Goal: Information Seeking & Learning: Learn about a topic

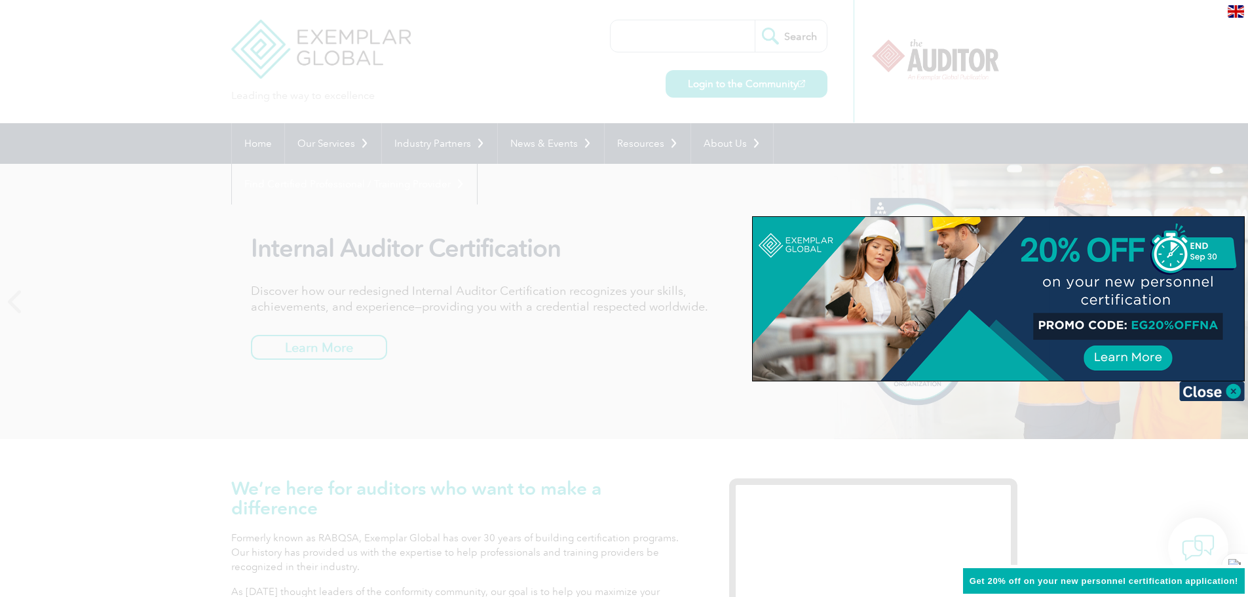
click at [182, 77] on div at bounding box center [624, 298] width 1248 height 597
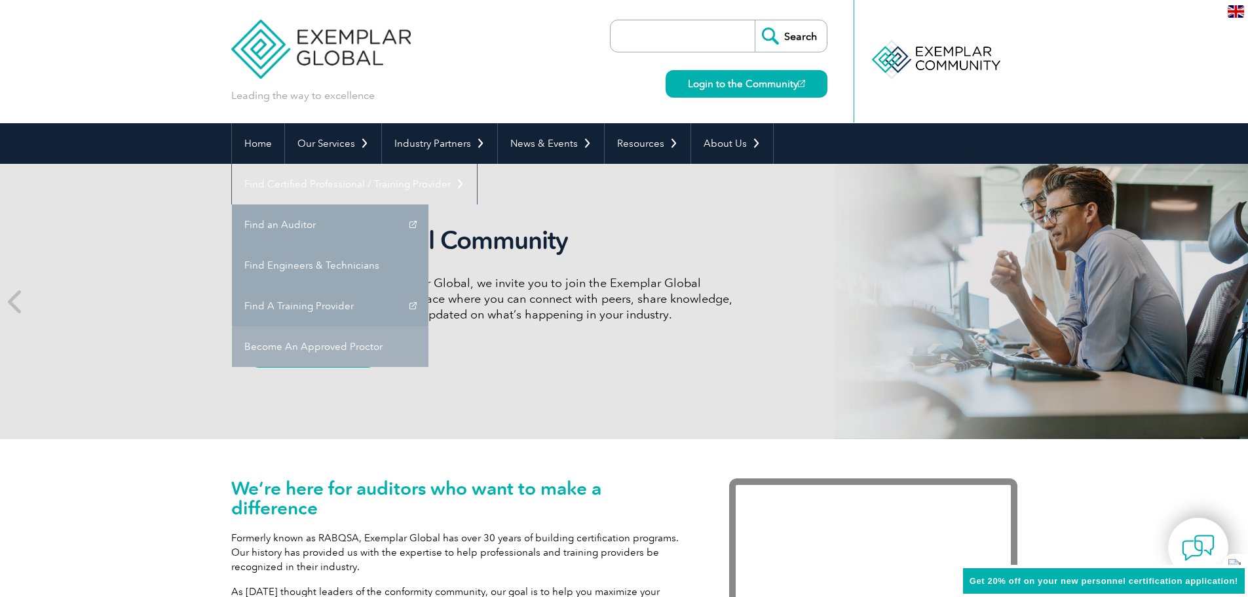
click at [429, 326] on link "Become An Approved Proctor" at bounding box center [330, 346] width 197 height 41
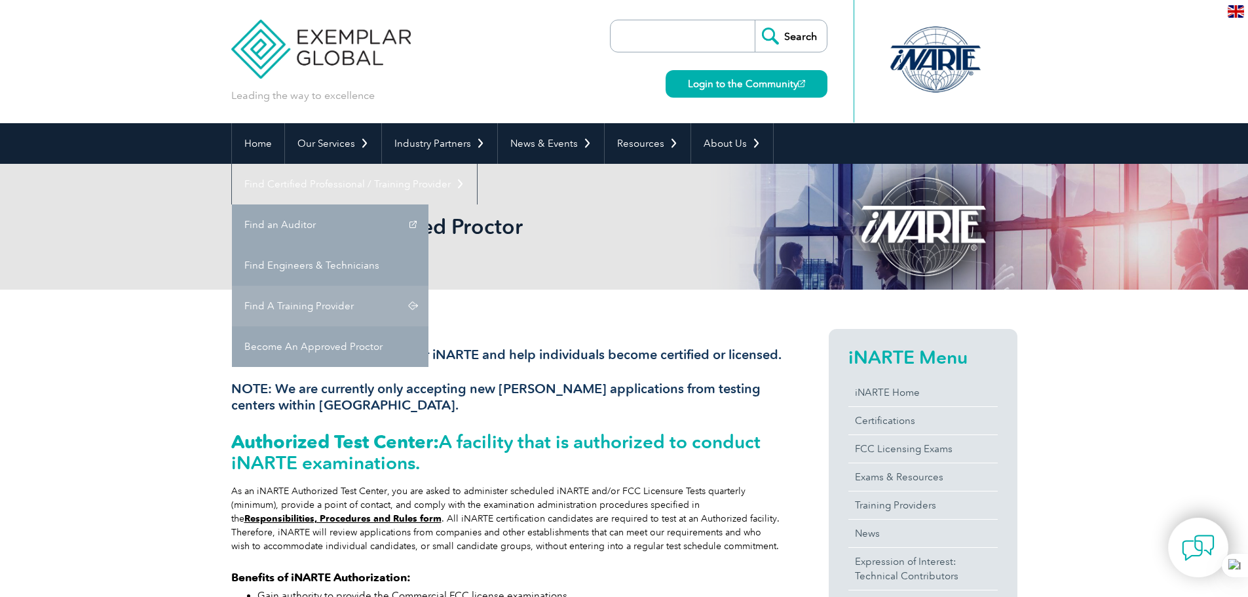
click at [429, 286] on link "Find A Training Provider" at bounding box center [330, 306] width 197 height 41
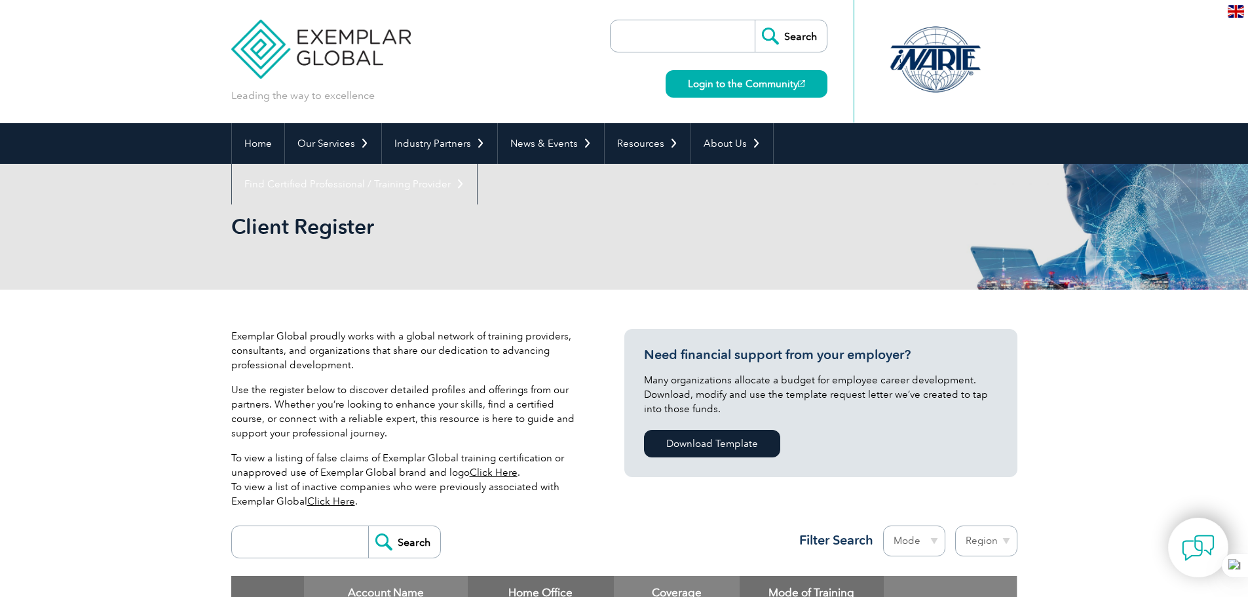
scroll to position [328, 0]
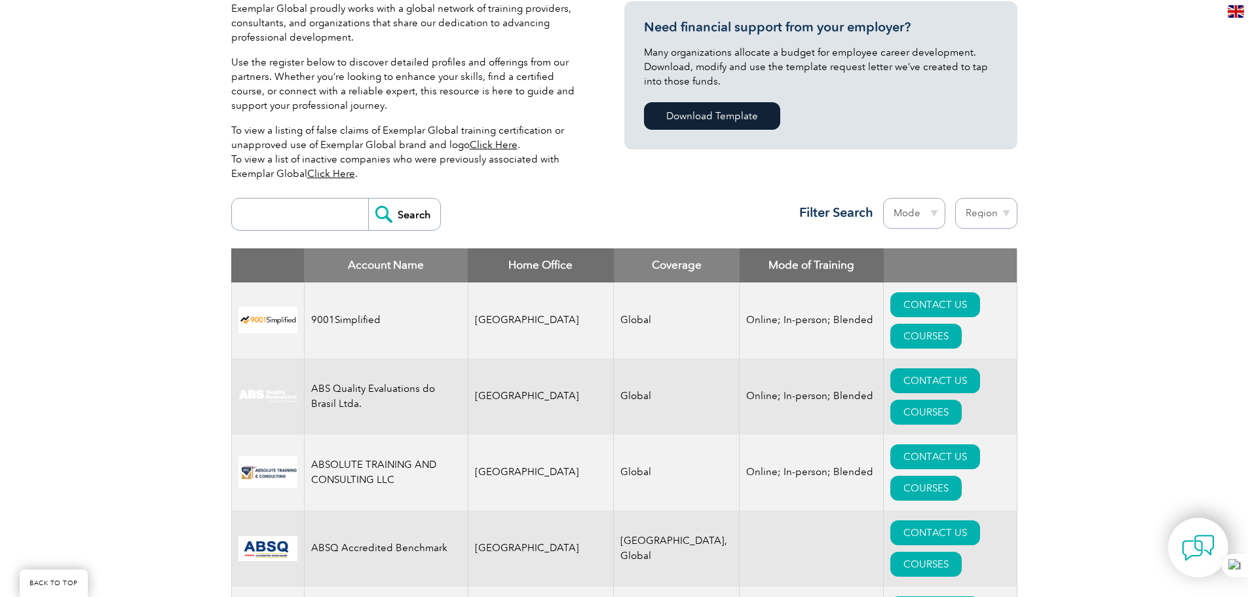
click at [304, 219] on input "search" at bounding box center [304, 214] width 130 height 31
click at [1000, 210] on select "Region Australia Bahrain Bangladesh Brazil Canada Colombia Dominican Republic E…" at bounding box center [986, 213] width 62 height 31
select select "[GEOGRAPHIC_DATA]"
click at [955, 198] on select "Region Australia Bahrain Bangladesh Brazil Canada Colombia Dominican Republic E…" at bounding box center [986, 213] width 62 height 31
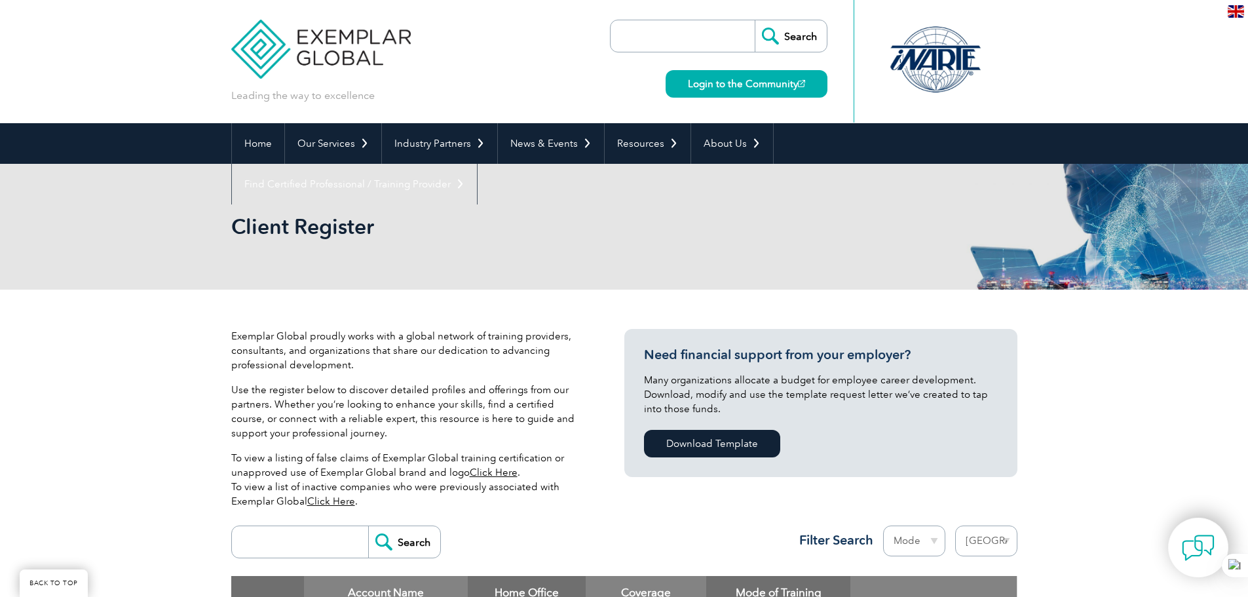
select select "[GEOGRAPHIC_DATA]"
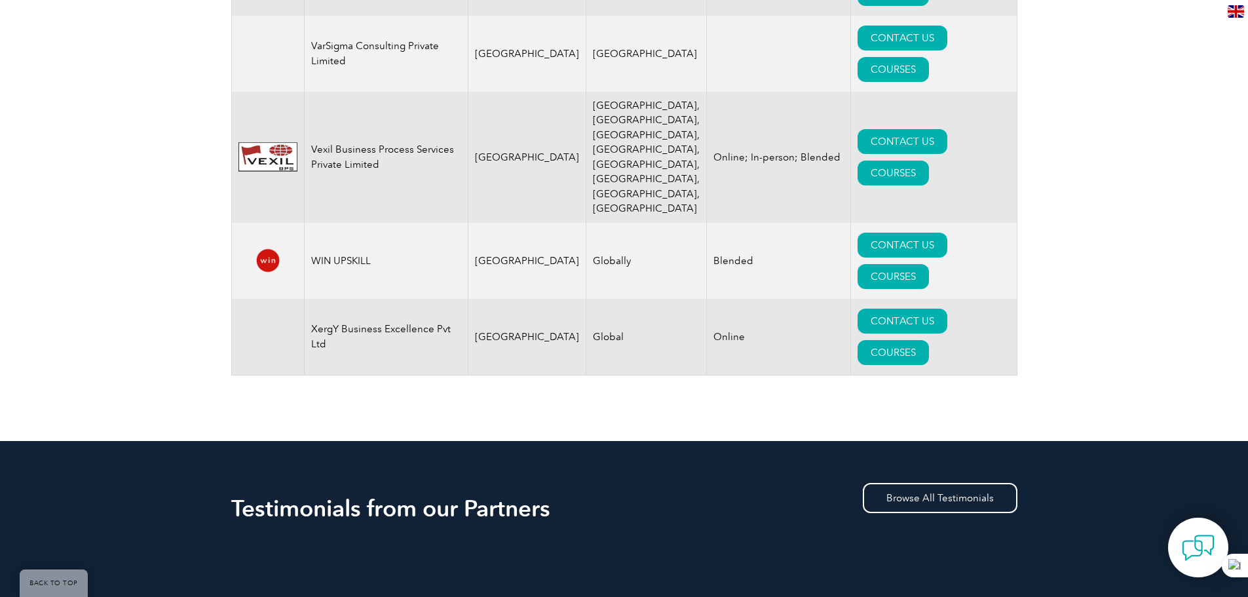
scroll to position [3804, 0]
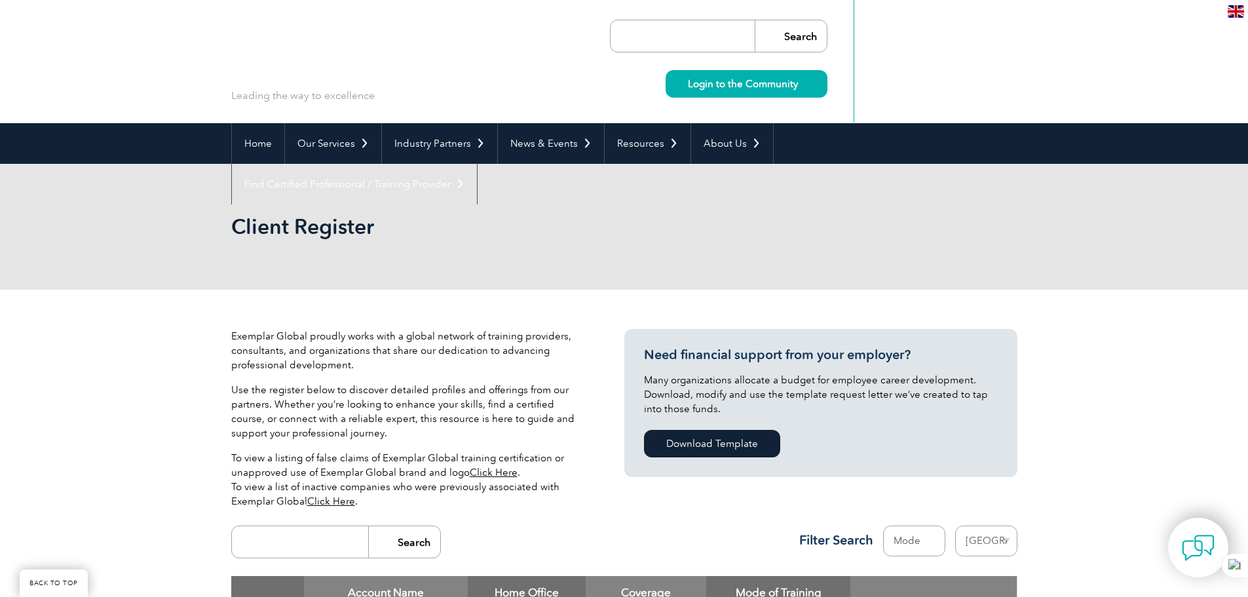
select select "[GEOGRAPHIC_DATA]"
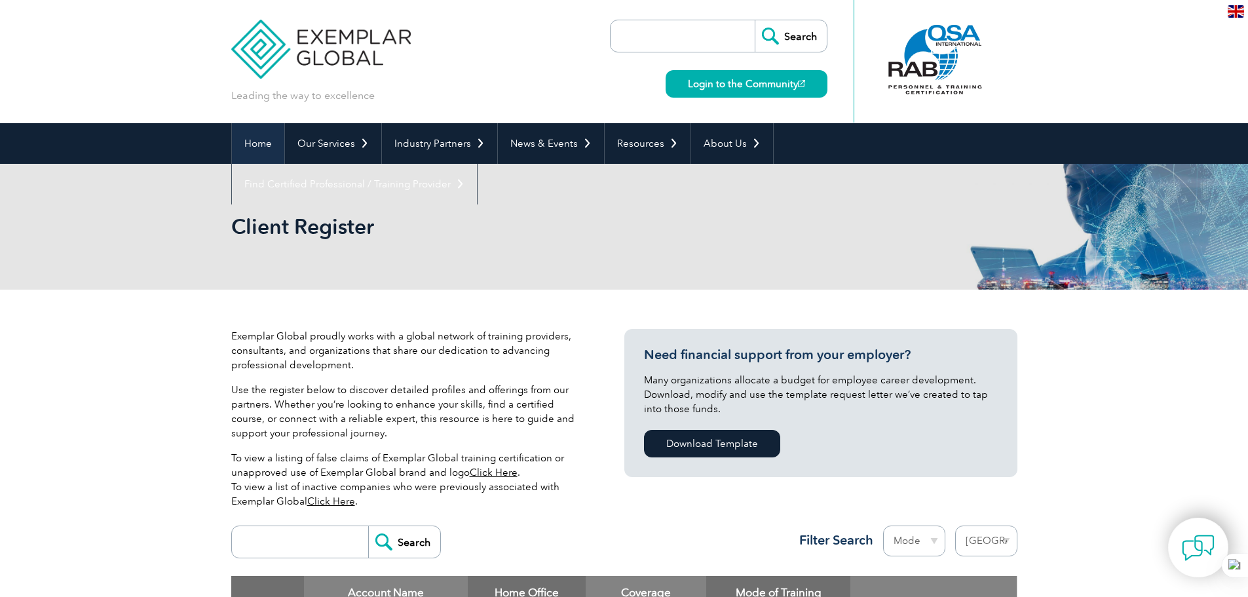
click at [250, 140] on link "Home" at bounding box center [258, 143] width 52 height 41
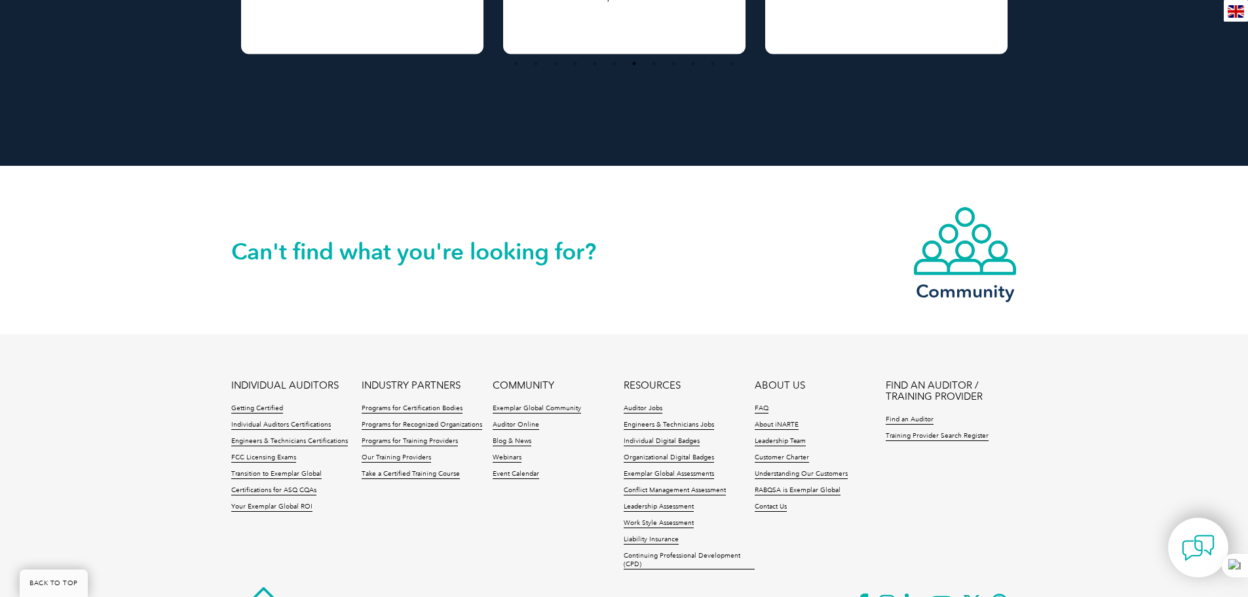
scroll to position [2993, 0]
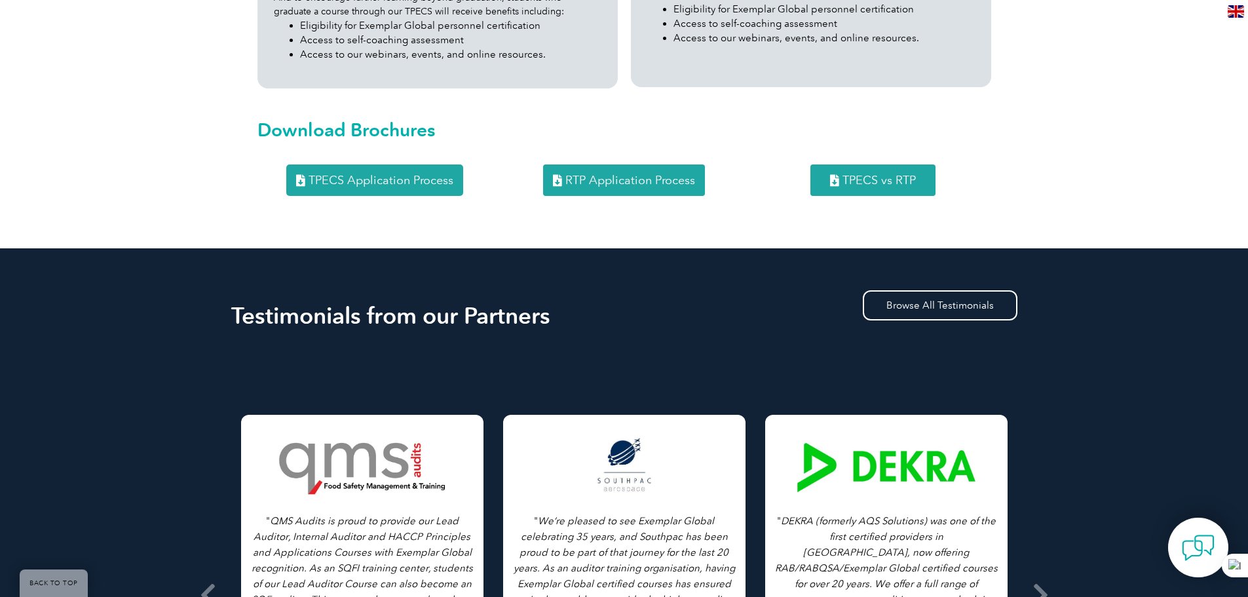
scroll to position [2228, 0]
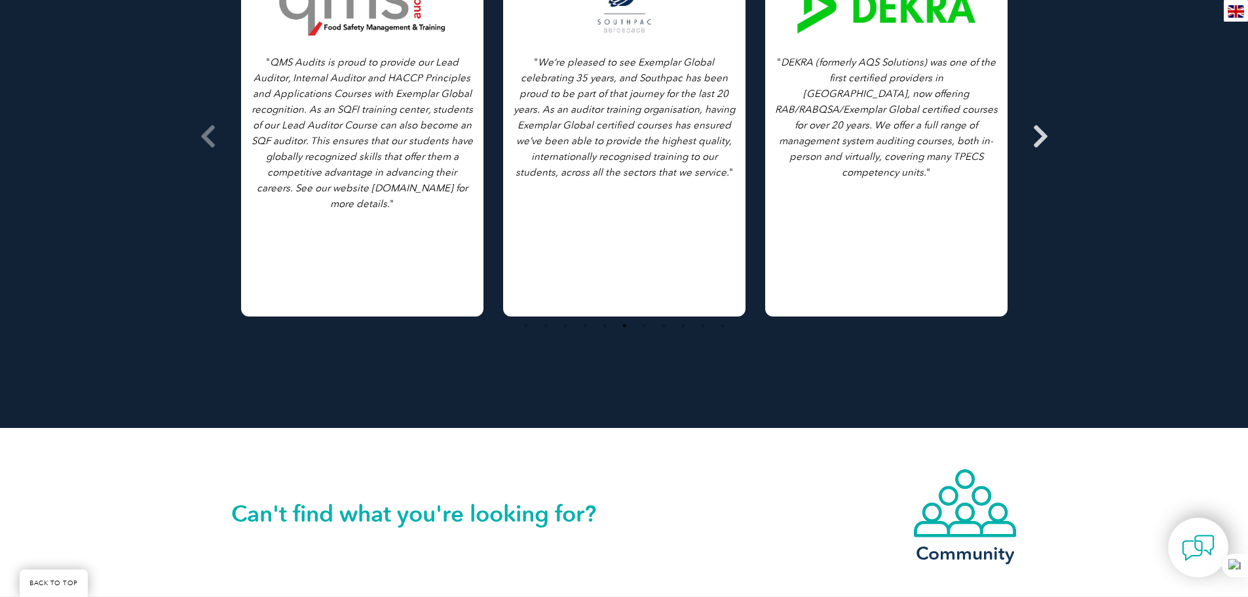
click at [1039, 136] on icon at bounding box center [1041, 136] width 16 height 0
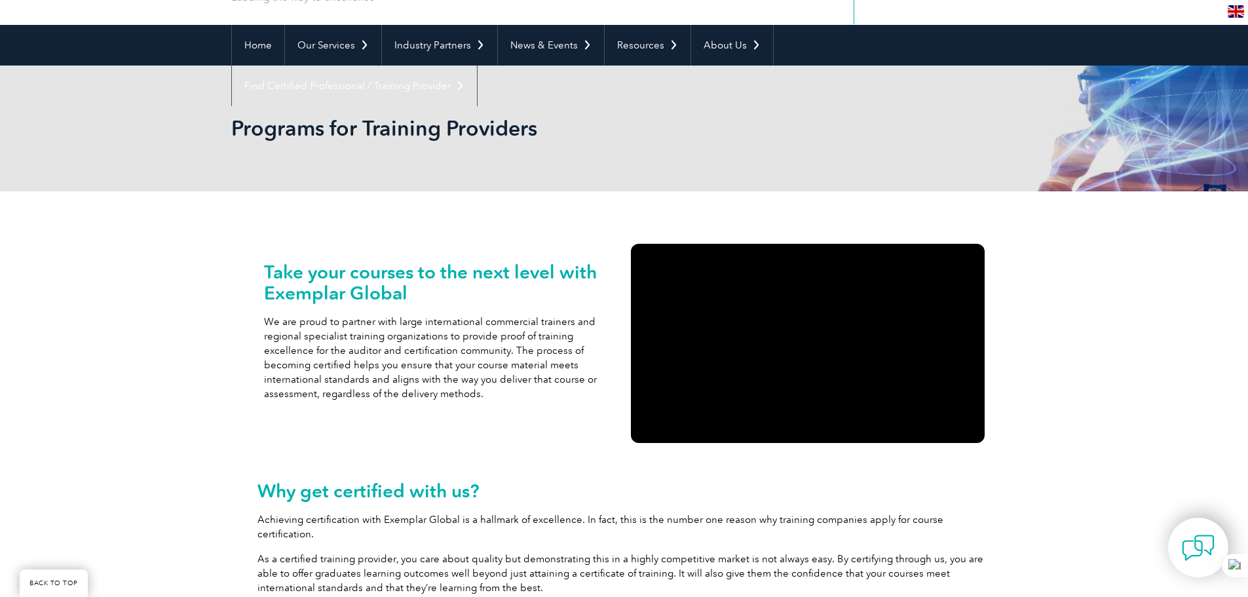
scroll to position [0, 0]
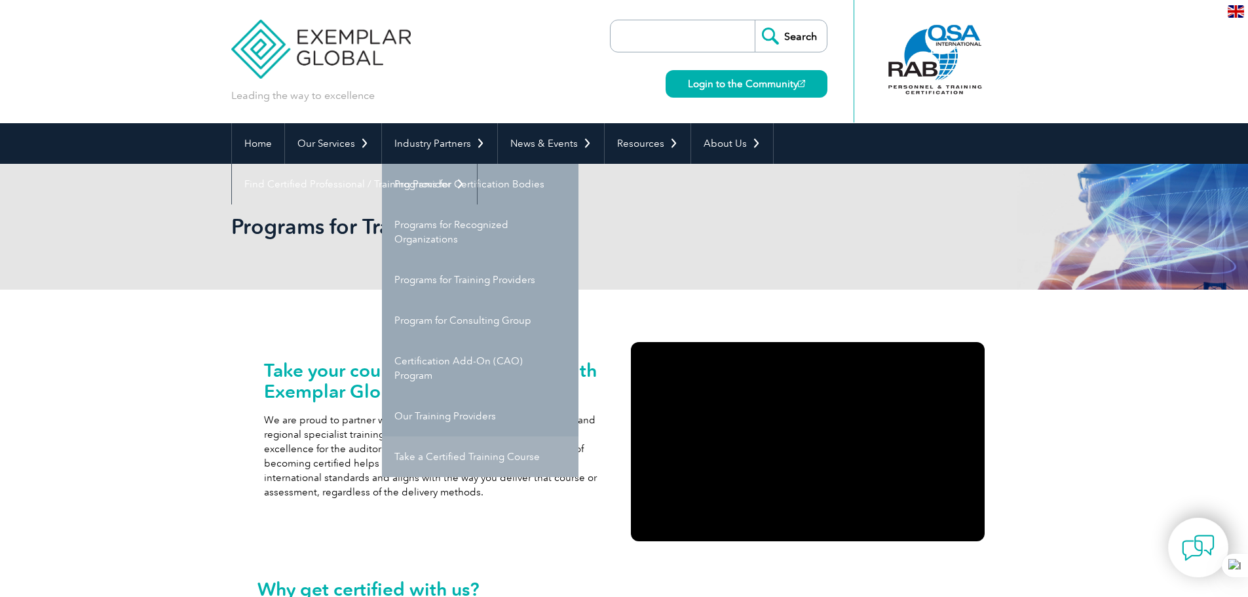
click at [463, 458] on link "Take a Certified Training Course" at bounding box center [480, 456] width 197 height 41
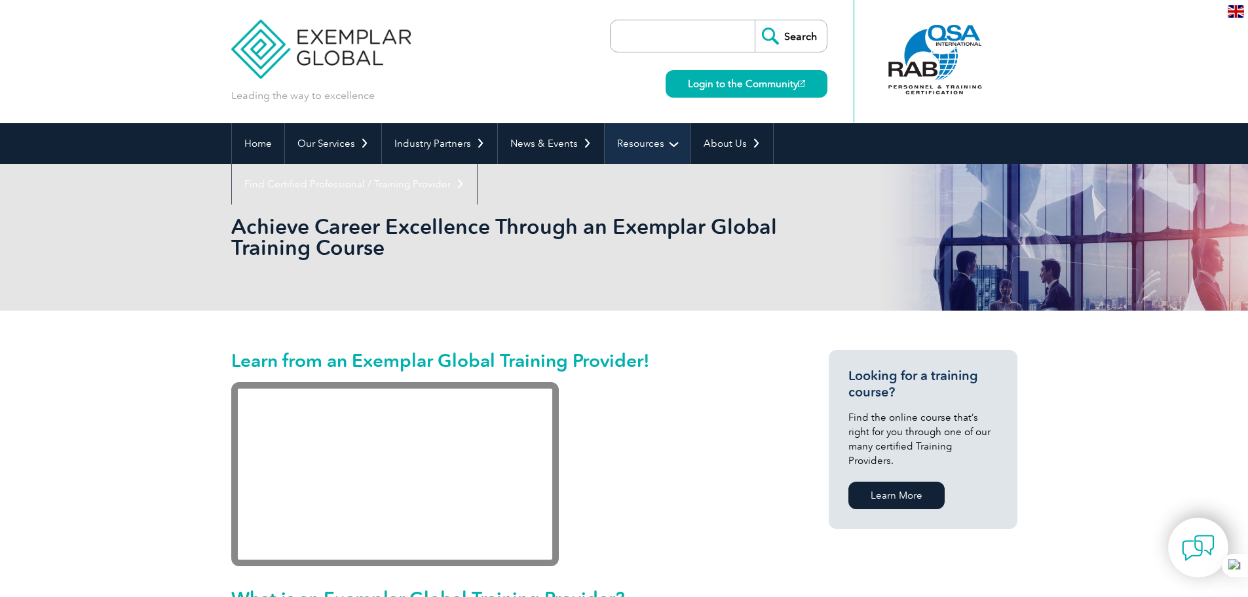
click at [659, 146] on link "Resources" at bounding box center [648, 143] width 86 height 41
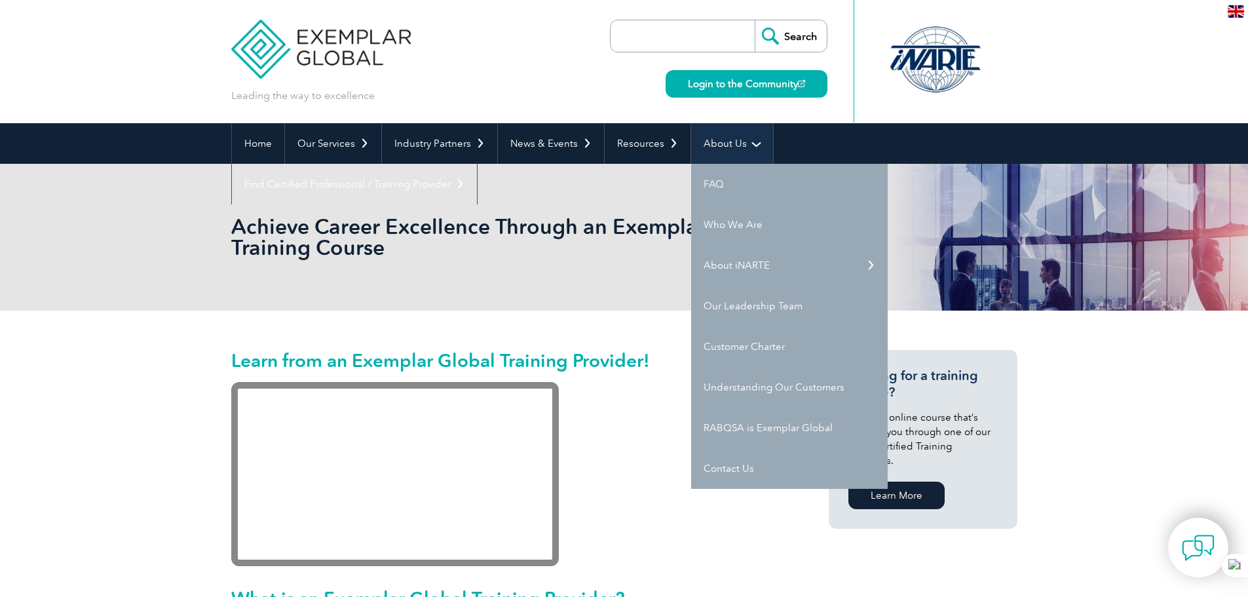
click at [739, 150] on link "About Us" at bounding box center [732, 143] width 82 height 41
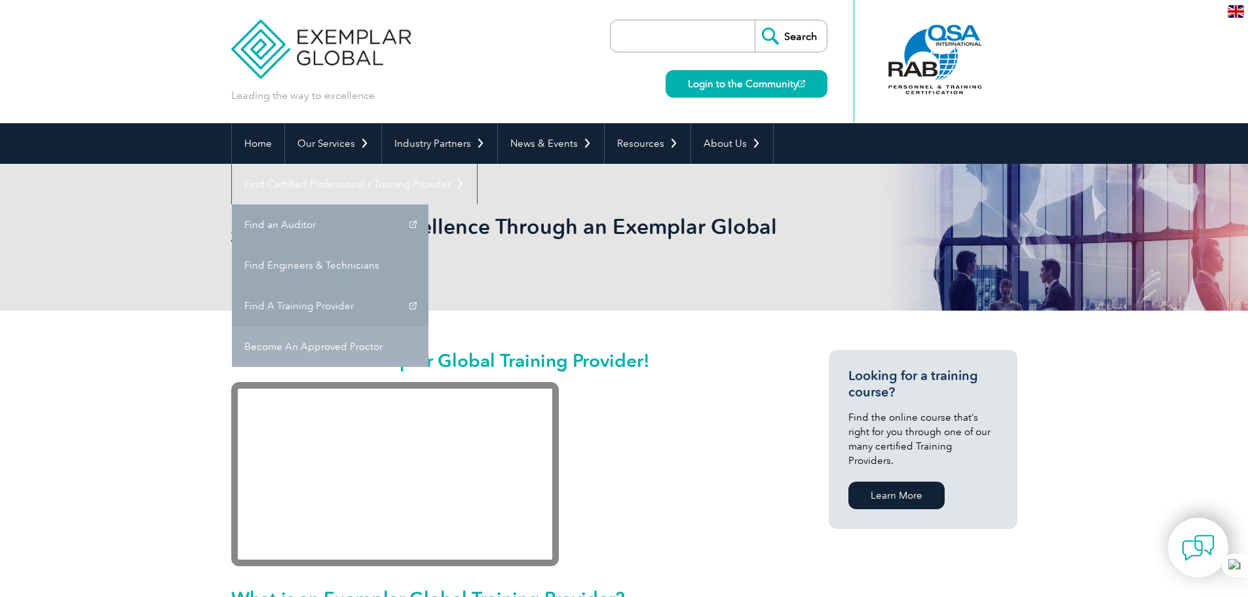
click at [429, 326] on link "Become An Approved Proctor" at bounding box center [330, 346] width 197 height 41
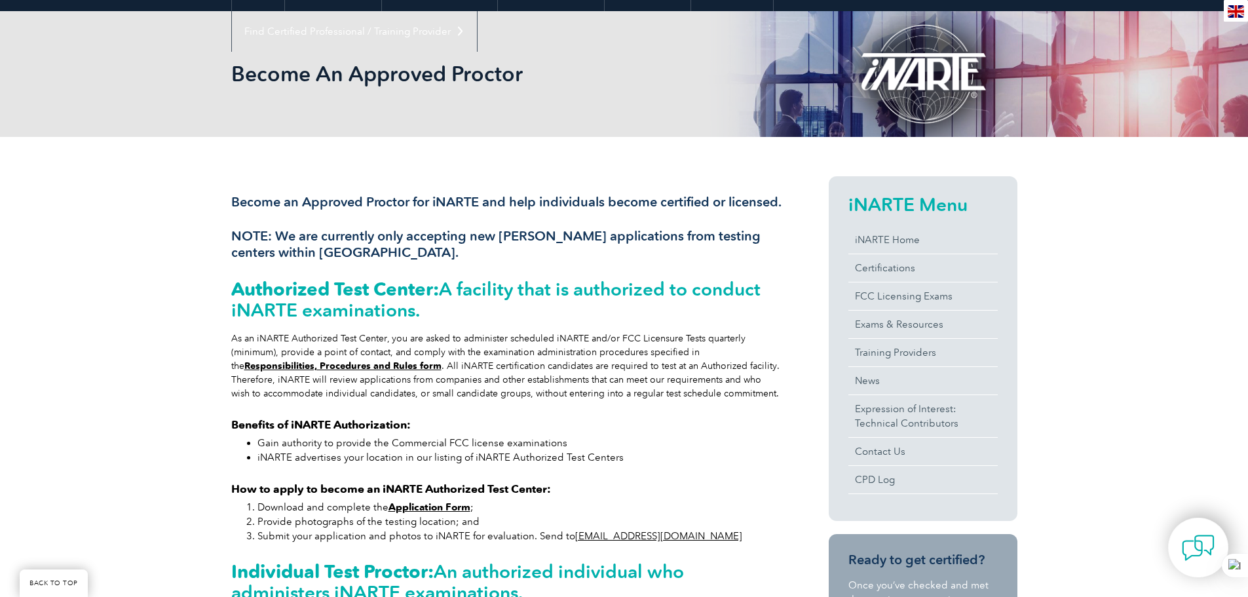
scroll to position [197, 0]
